Goal: Transaction & Acquisition: Purchase product/service

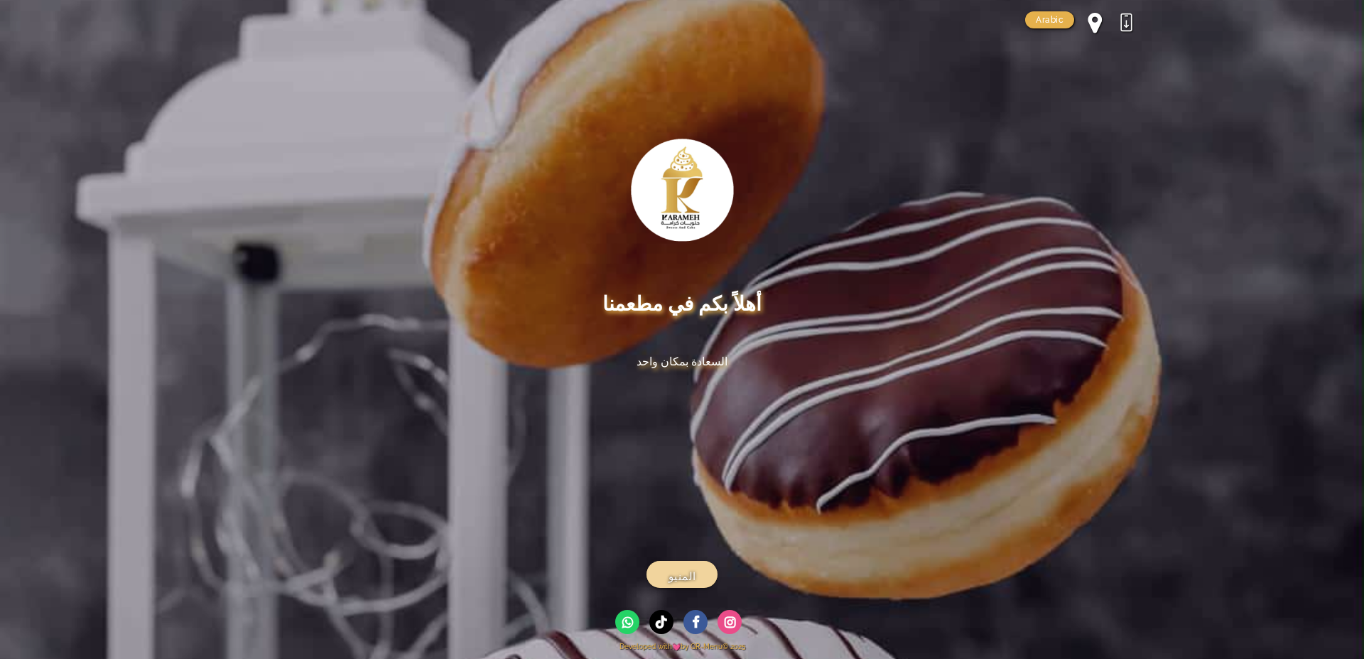
click at [699, 566] on link "المنيو" at bounding box center [682, 574] width 71 height 27
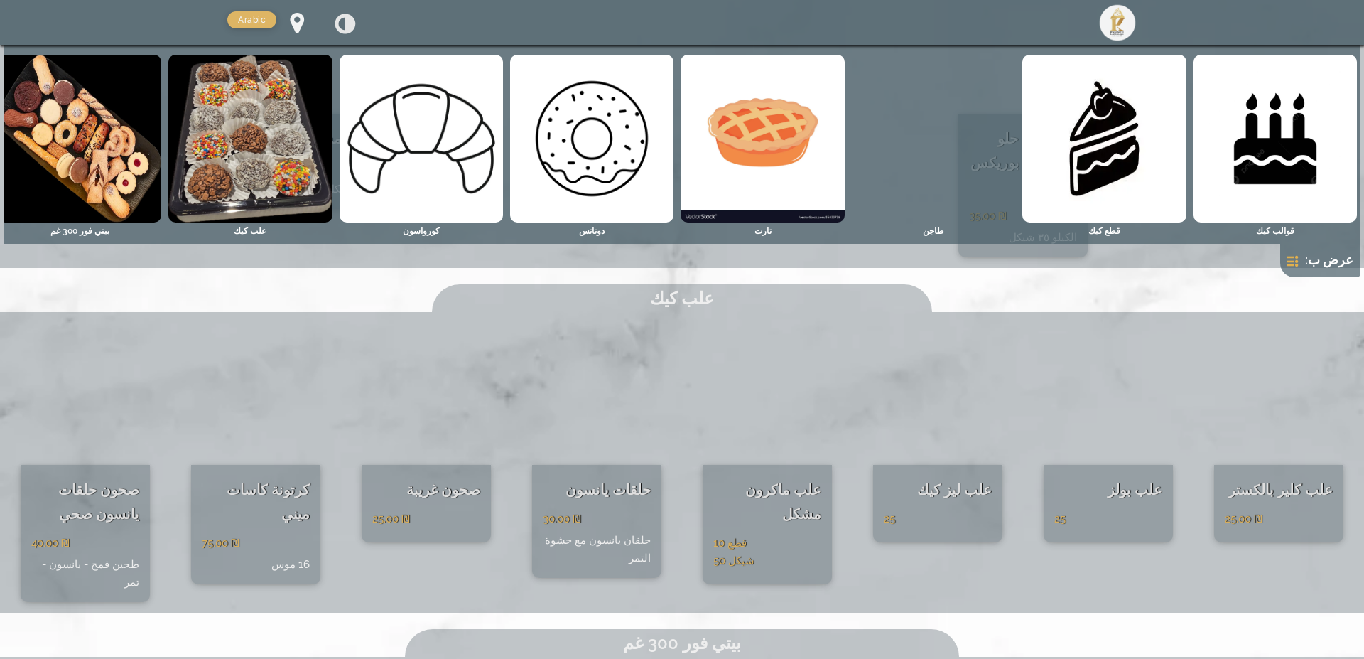
scroll to position [3665, 0]
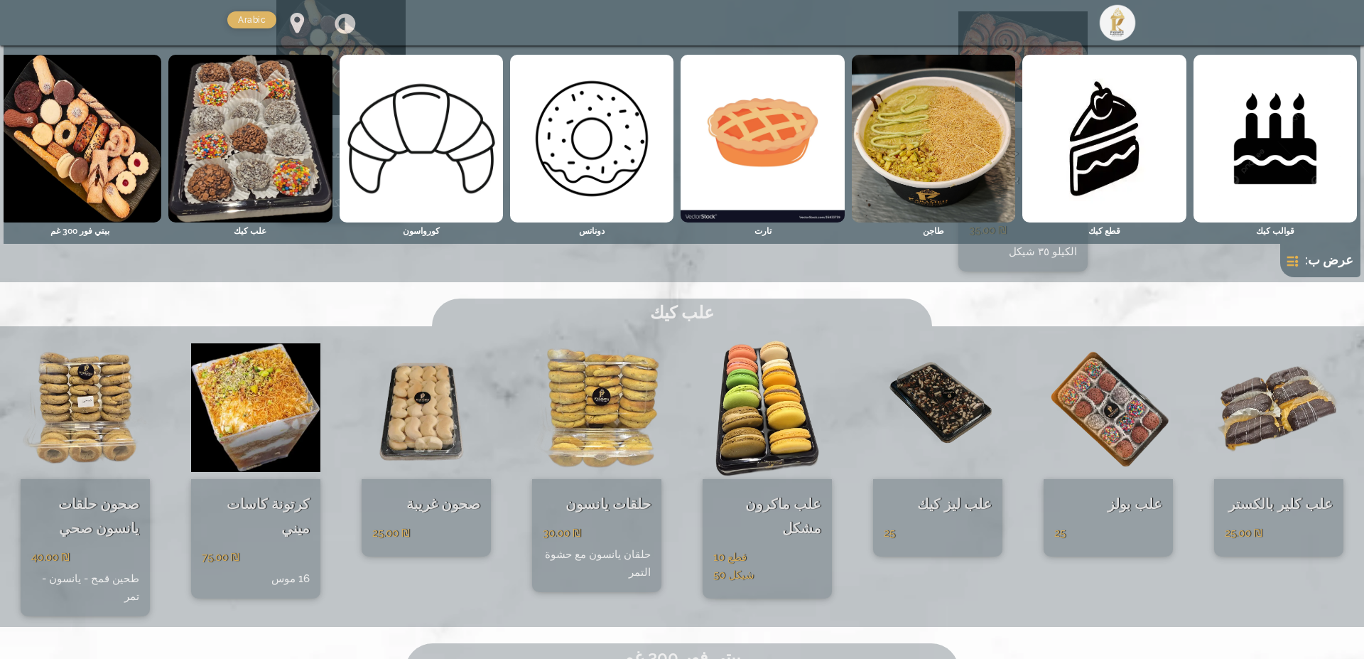
click at [421, 524] on div "‏25.00 ₪" at bounding box center [426, 533] width 108 height 18
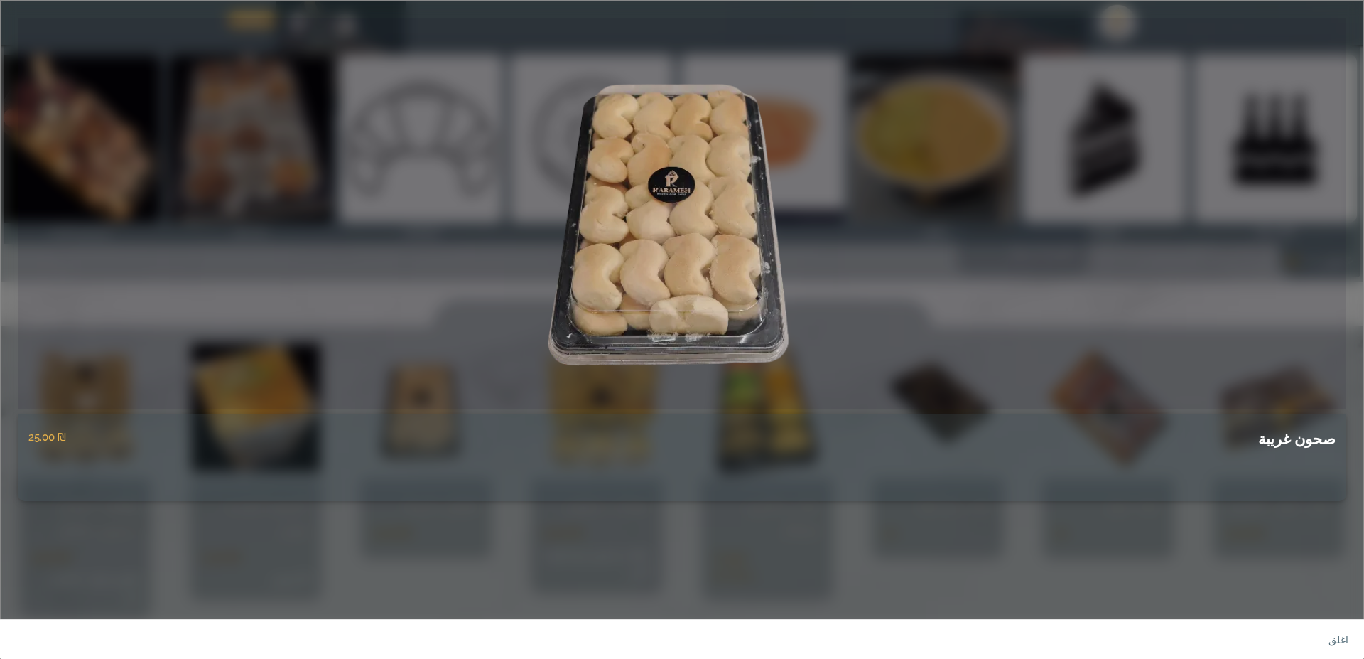
drag, startPoint x: 421, startPoint y: 443, endPoint x: 561, endPoint y: 397, distance: 148.1
click at [561, 397] on div "صحون غريبة ‏25.00 ₪" at bounding box center [682, 259] width 1345 height 483
drag, startPoint x: 82, startPoint y: 438, endPoint x: 57, endPoint y: 438, distance: 25.6
click at [57, 438] on div "صحون غريبة ‏25.00 ₪" at bounding box center [681, 435] width 1307 height 43
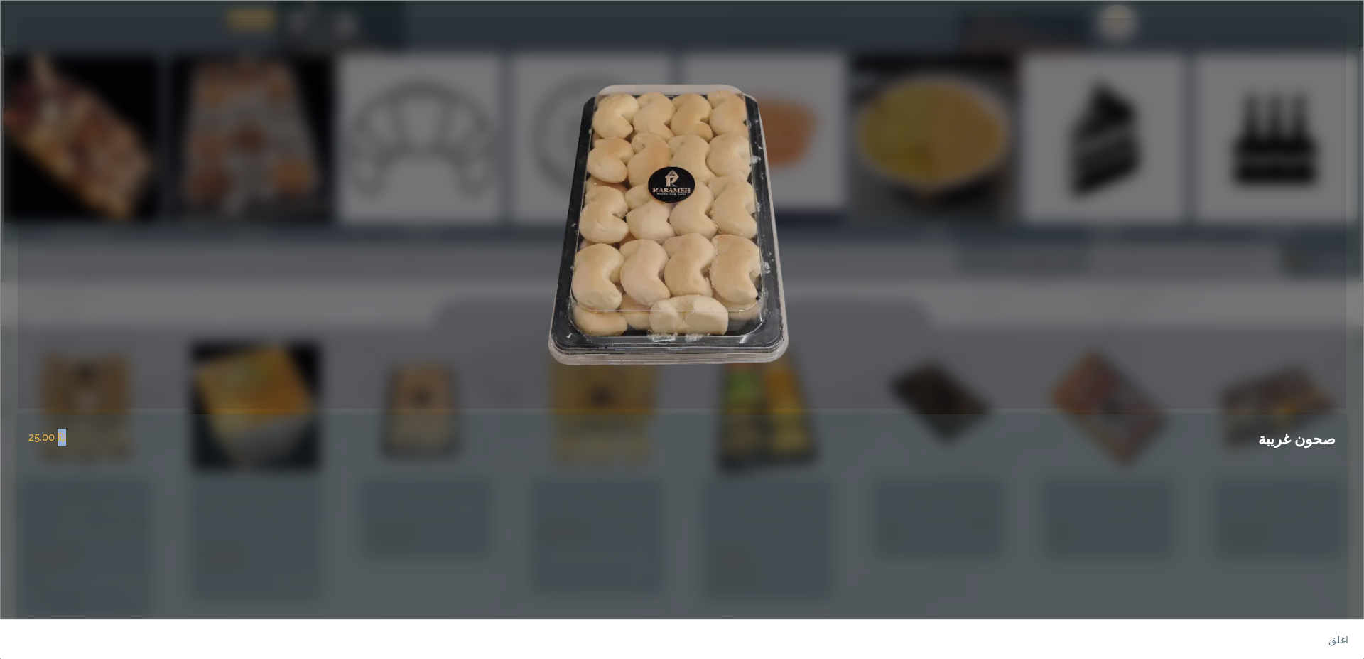
copy div "₪"
